Goal: Ask a question: Seek information or help from site administrators or community

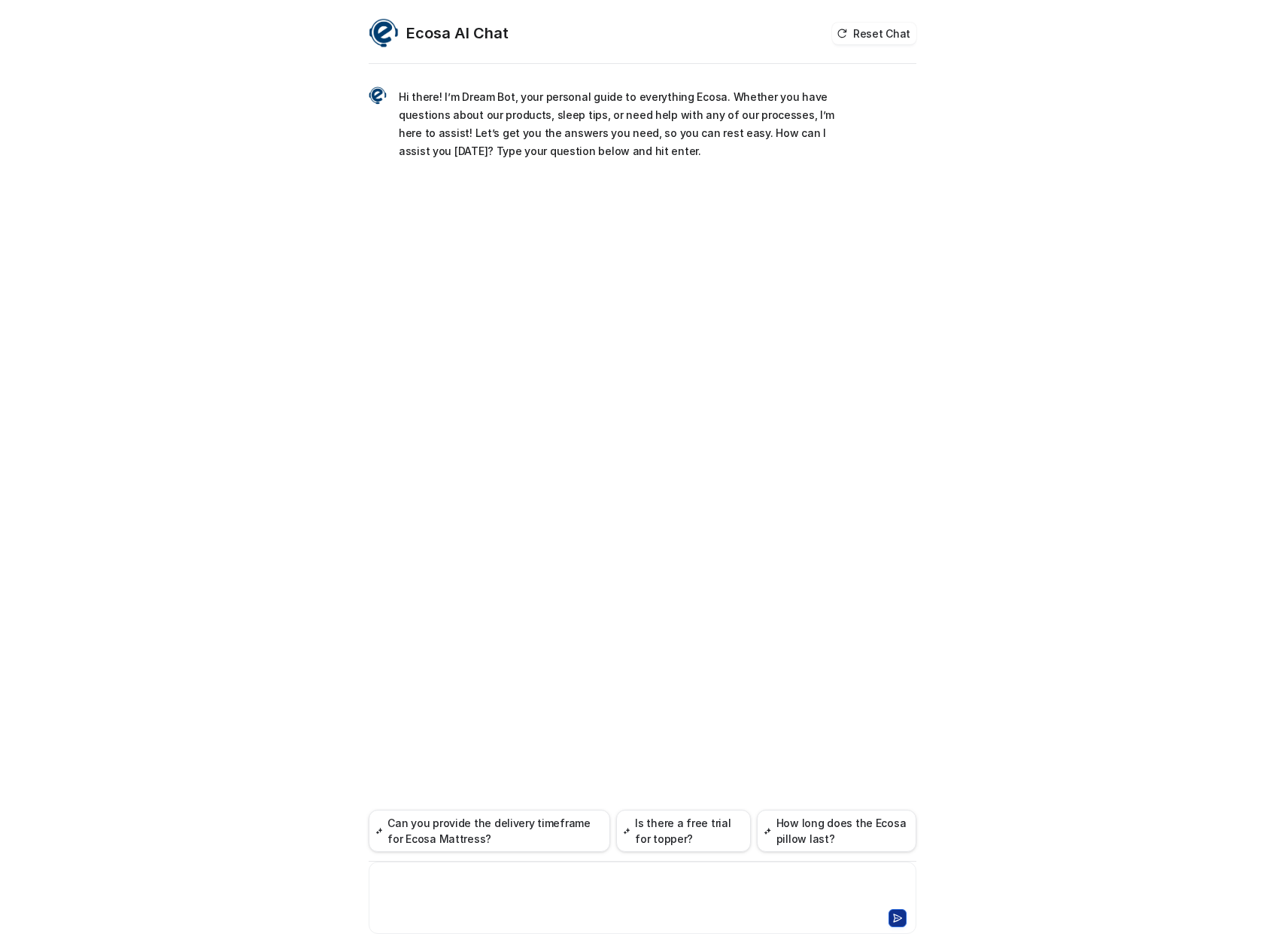
click at [518, 875] on div at bounding box center [643, 888] width 540 height 35
click at [456, 874] on div at bounding box center [643, 888] width 540 height 35
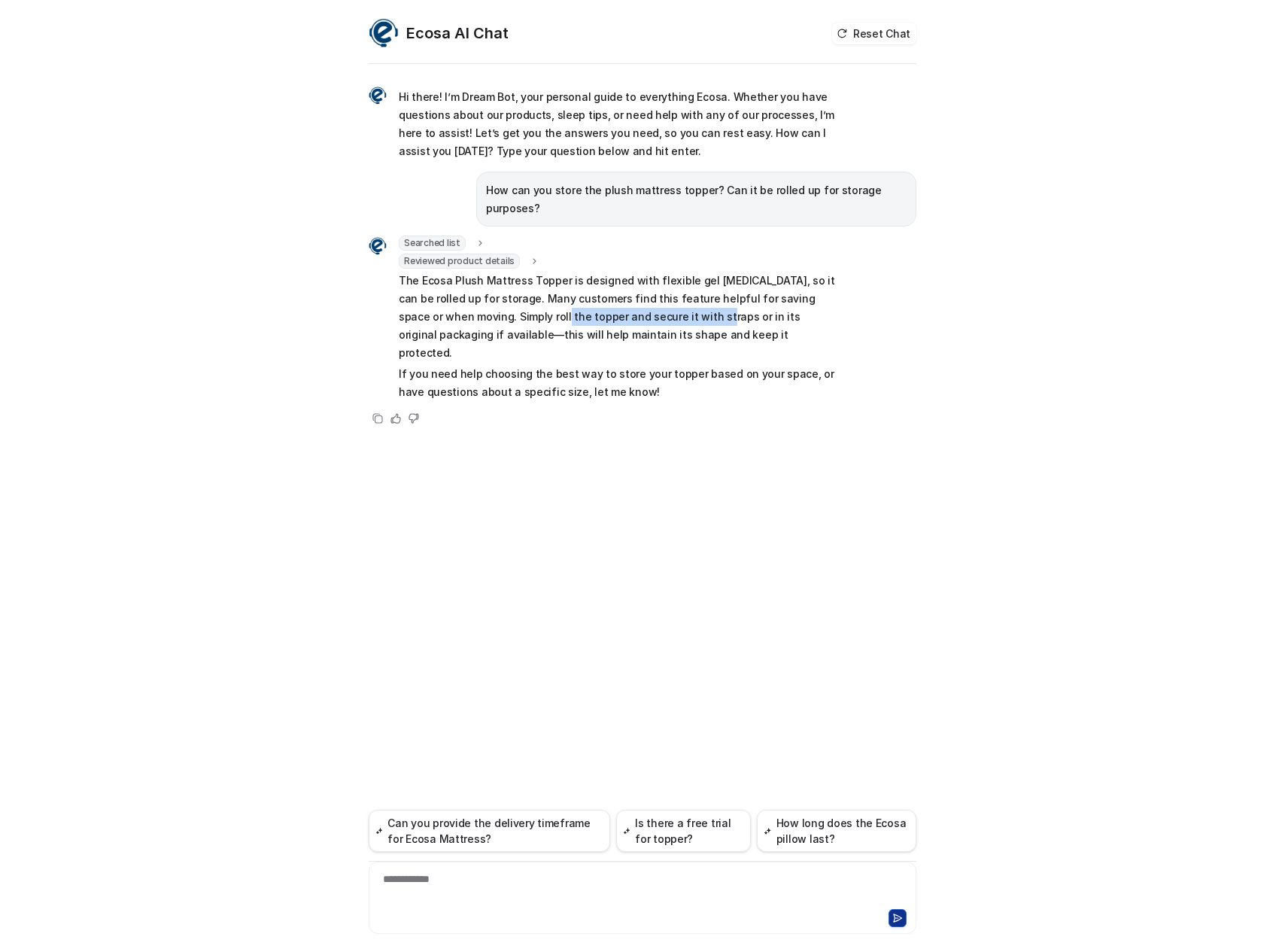
drag, startPoint x: 500, startPoint y: 301, endPoint x: 677, endPoint y: 299, distance: 177.0
click at [661, 299] on p "The Ecosa Plush Mattress Topper is designed with flexible gel [MEDICAL_DATA], s…" at bounding box center [619, 316] width 440 height 90
drag, startPoint x: 481, startPoint y: 316, endPoint x: 747, endPoint y: 316, distance: 266.0
click at [747, 316] on p "The Ecosa Plush Mattress Topper is designed with flexible gel [MEDICAL_DATA], s…" at bounding box center [619, 316] width 440 height 90
drag, startPoint x: 521, startPoint y: 340, endPoint x: 803, endPoint y: 338, distance: 282.0
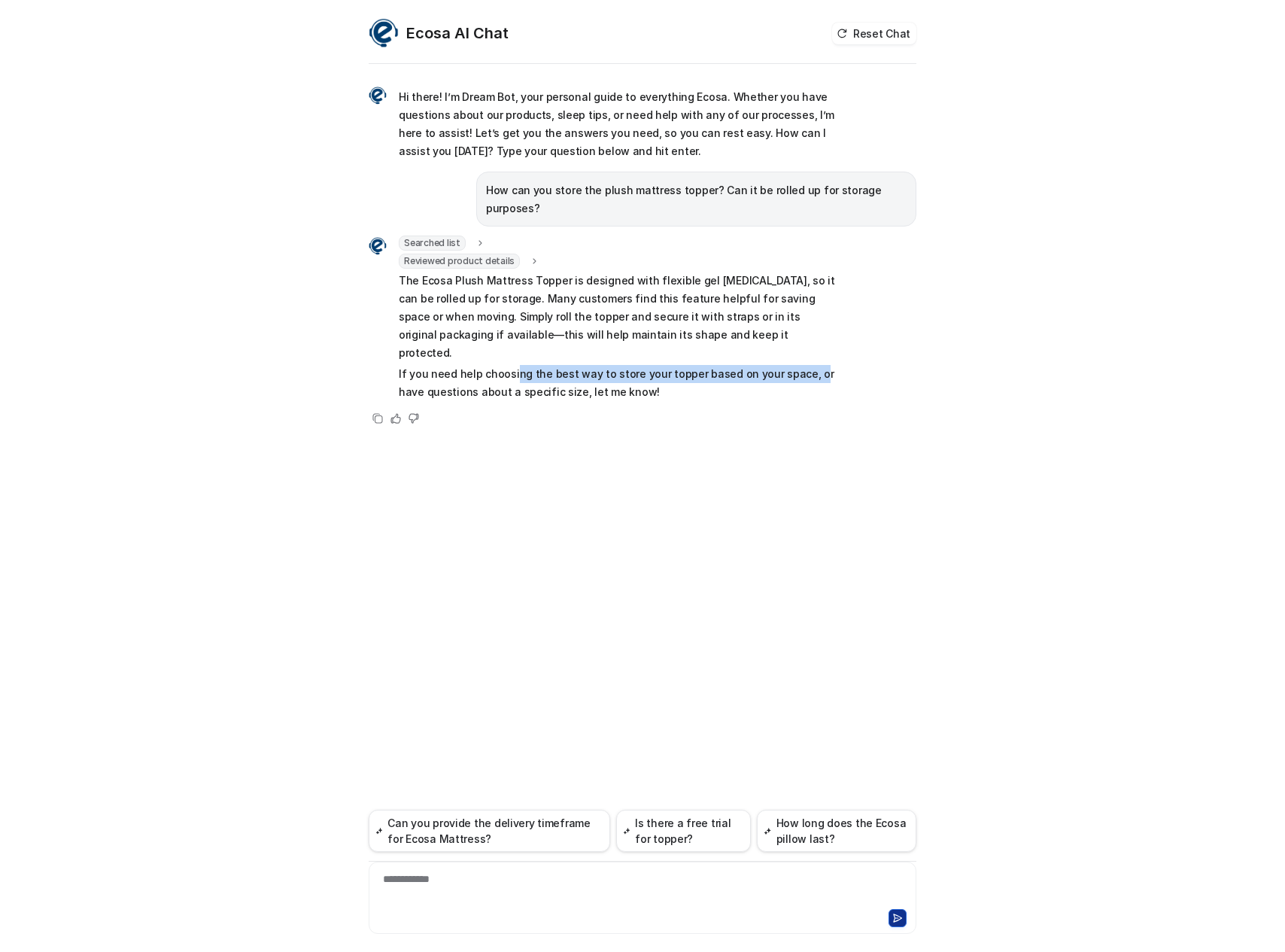
click at [803, 365] on p "If you need help choosing the best way to store your topper based on your space…" at bounding box center [619, 383] width 440 height 36
click at [480, 923] on div at bounding box center [643, 916] width 540 height 21
click at [477, 882] on div "**********" at bounding box center [643, 888] width 540 height 35
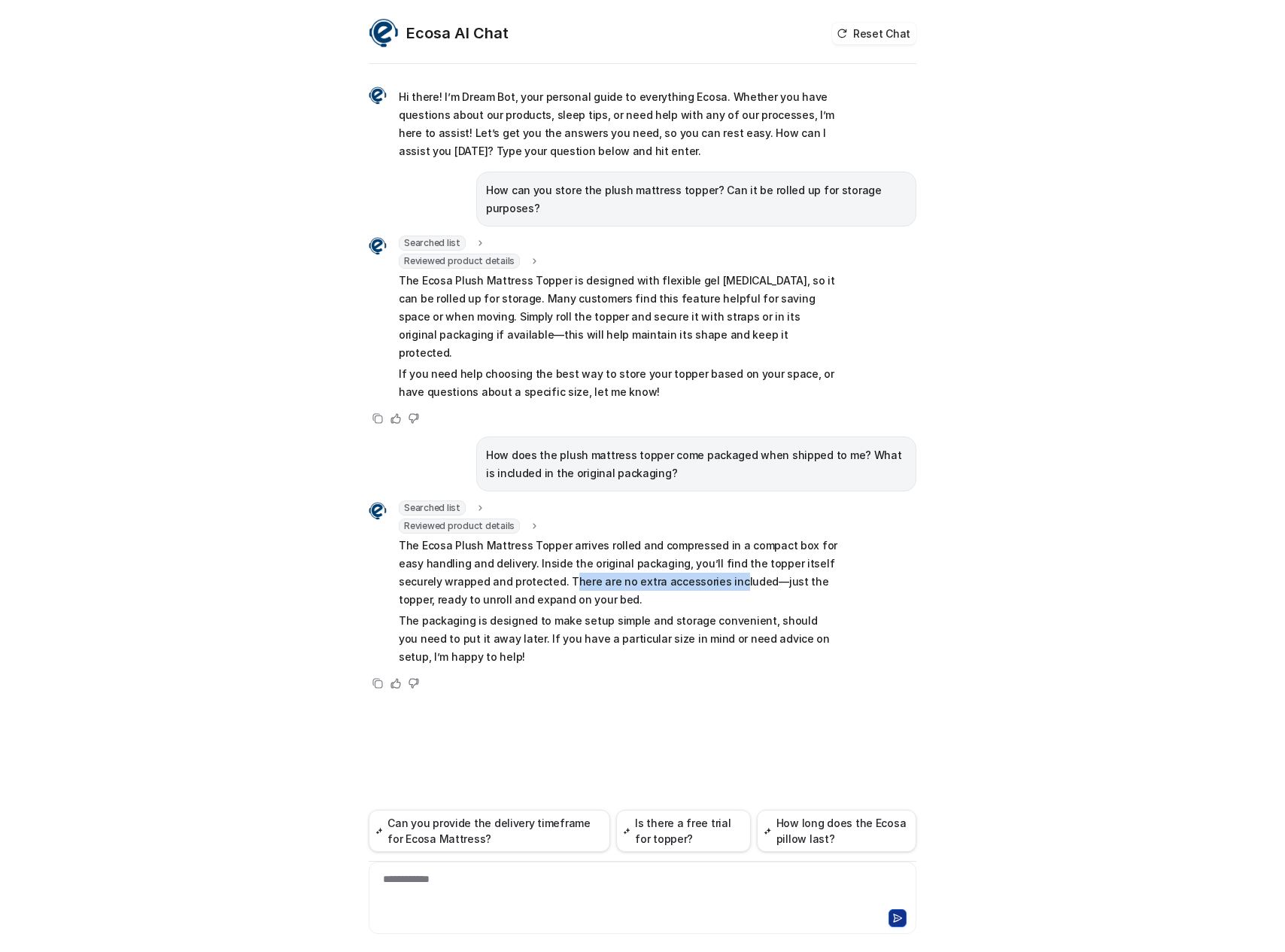
drag, startPoint x: 530, startPoint y: 548, endPoint x: 689, endPoint y: 548, distance: 159.0
click at [685, 548] on p "The Ecosa Plush Mattress Topper arrives rolled and compressed in a compact box …" at bounding box center [619, 572] width 440 height 72
drag, startPoint x: 423, startPoint y: 589, endPoint x: 624, endPoint y: 589, distance: 201.0
click at [620, 612] on p "The packaging is designed to make setup simple and storage convenient, should y…" at bounding box center [619, 639] width 440 height 54
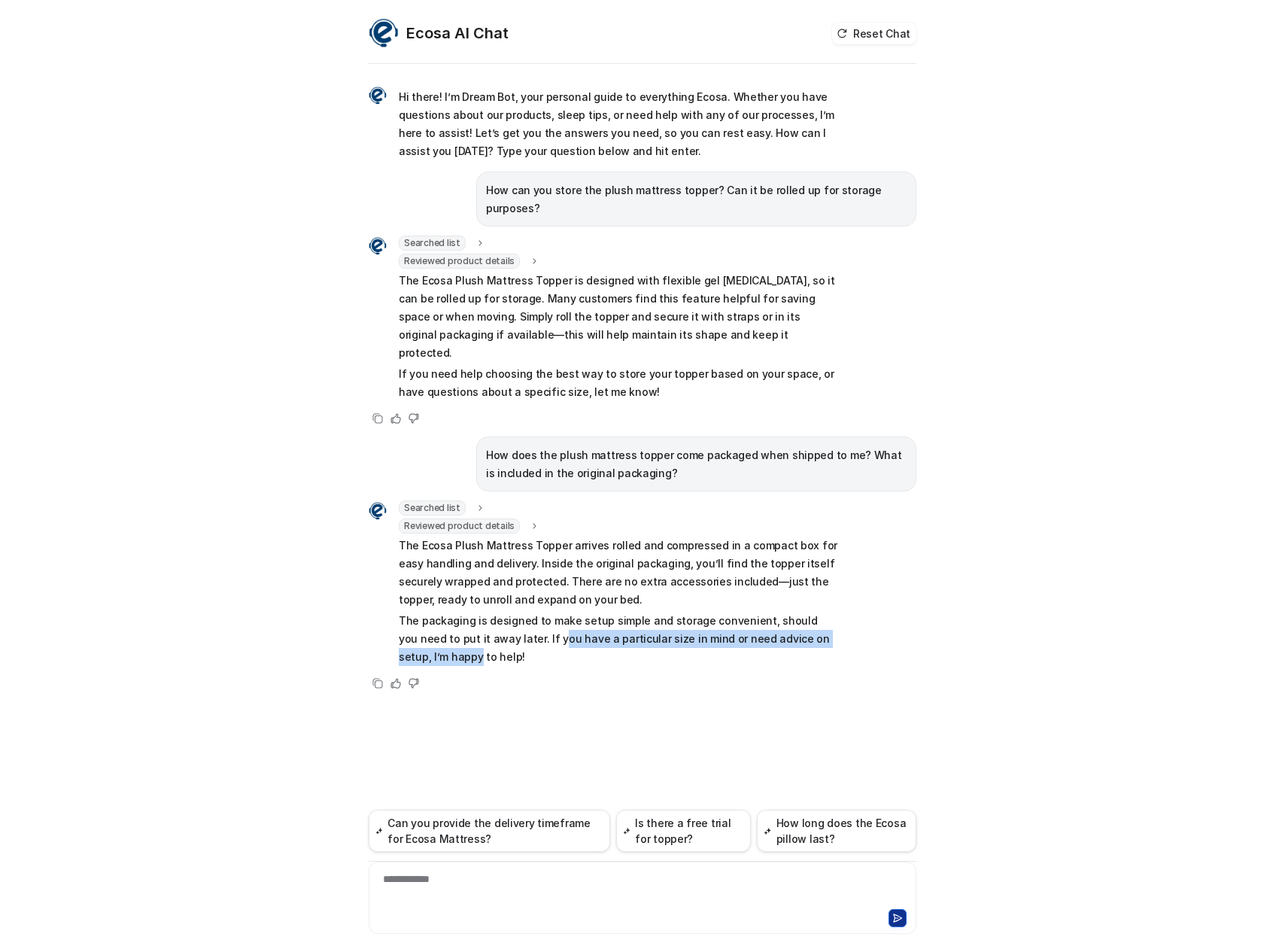
drag, startPoint x: 525, startPoint y: 604, endPoint x: 874, endPoint y: 603, distance: 349.0
click at [874, 603] on div "Searched list url : "[URL][DOMAIN_NAME]" required_fields : "id,title" Reviewed …" at bounding box center [643, 596] width 548 height 192
click at [578, 365] on p "If you need help choosing the best way to store your topper based on your space…" at bounding box center [619, 383] width 440 height 36
click at [591, 309] on p "The Ecosa Plush Mattress Topper is designed with flexible gel [MEDICAL_DATA], s…" at bounding box center [619, 316] width 440 height 90
drag, startPoint x: 665, startPoint y: 267, endPoint x: 820, endPoint y: 268, distance: 155.0
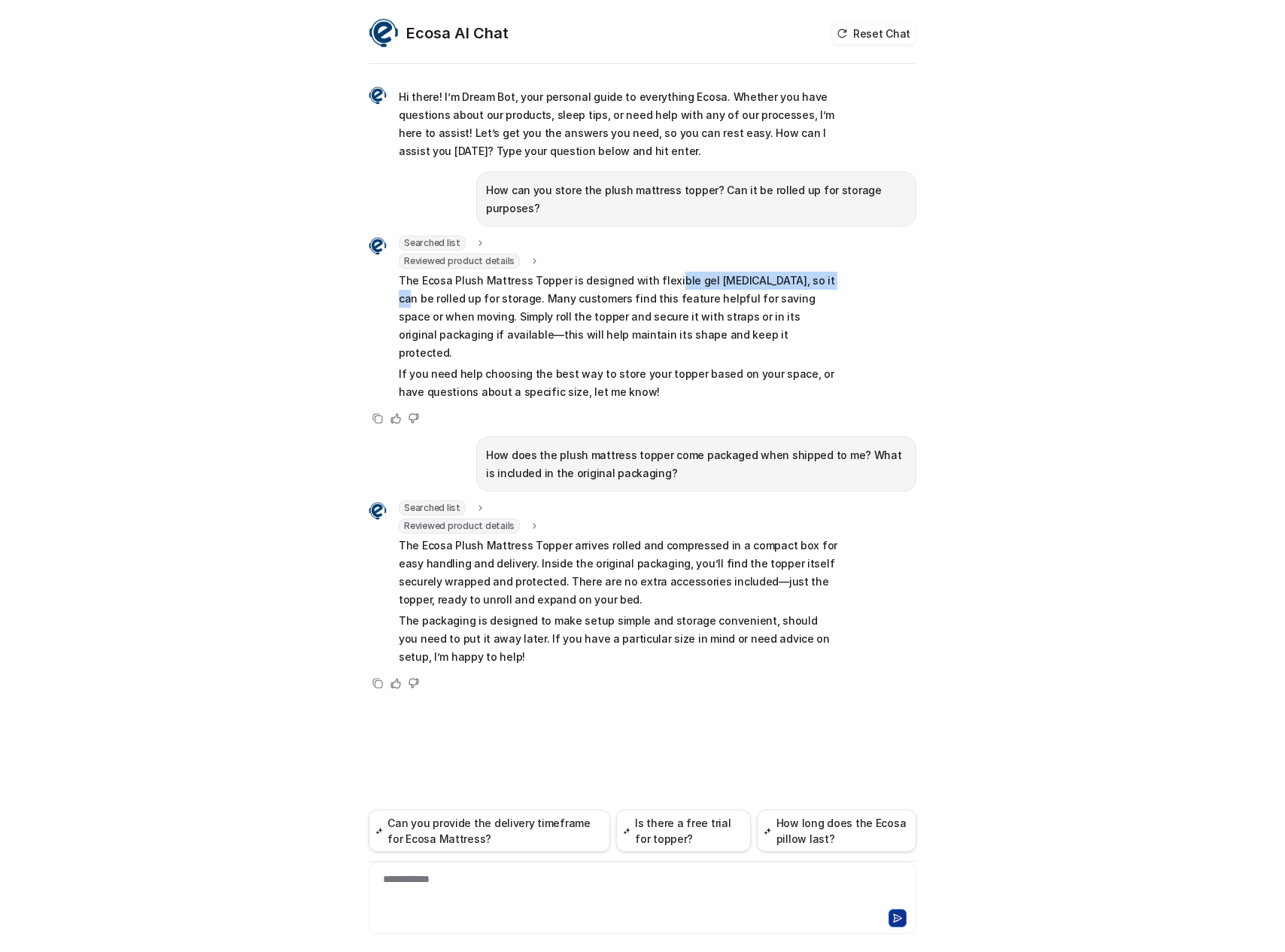
click at [819, 271] on p "The Ecosa Plush Mattress Topper is designed with flexible gel [MEDICAL_DATA], s…" at bounding box center [619, 316] width 440 height 90
drag, startPoint x: 439, startPoint y: 282, endPoint x: 815, endPoint y: 283, distance: 376.0
click at [815, 283] on p "The Ecosa Plush Mattress Topper is designed with flexible gel [MEDICAL_DATA], s…" at bounding box center [619, 316] width 440 height 90
click at [662, 3] on div "Ecosa AI Chat Reset Chat Hi there! I’m Dream Bot, your personal guide to everyt…" at bounding box center [642, 476] width 1285 height 952
